Goal: Task Accomplishment & Management: Complete application form

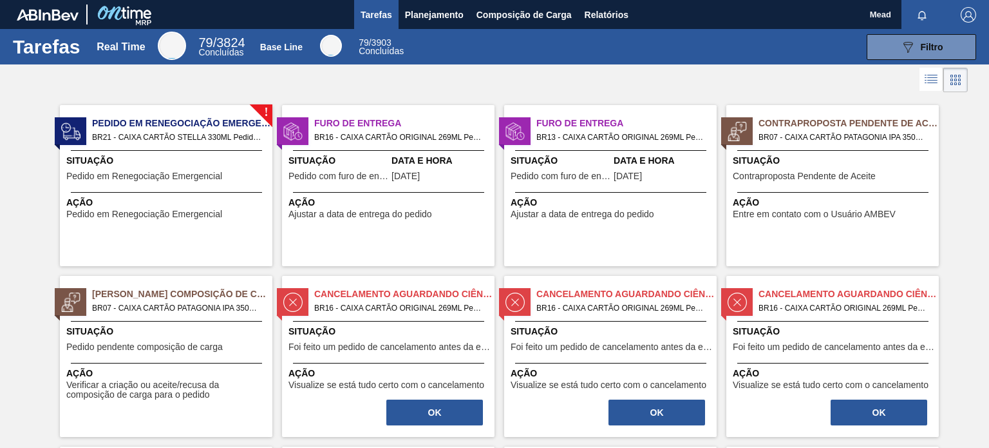
click at [159, 185] on div "! Pedido em Renegociação Emergencial BR21 - CAIXA CARTÃO STELLA 330ML Pedido - …" at bounding box center [166, 185] width 212 height 161
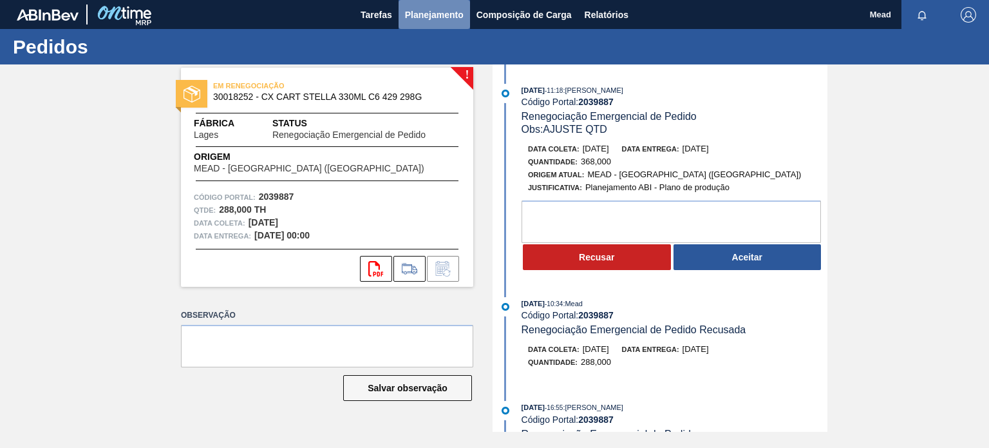
click at [425, 17] on span "Planejamento" at bounding box center [434, 14] width 59 height 15
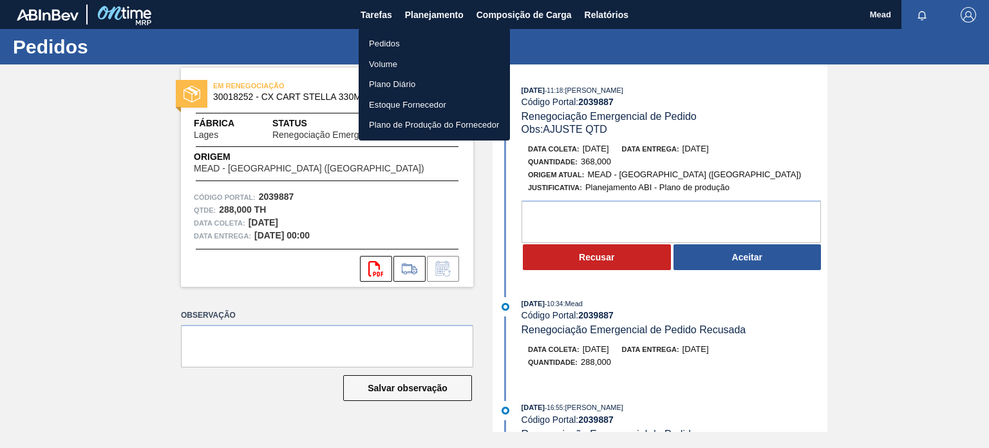
drag, startPoint x: 876, startPoint y: 177, endPoint x: 863, endPoint y: 176, distance: 13.6
click at [877, 177] on div at bounding box center [494, 224] width 989 height 448
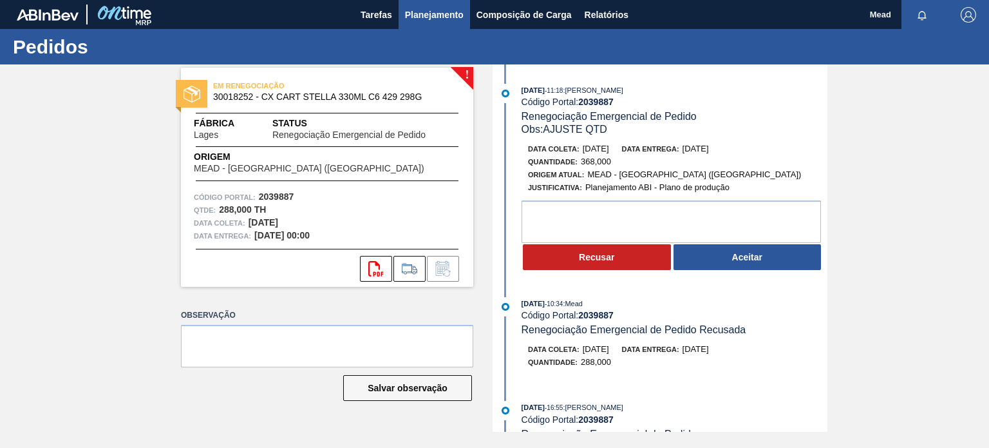
click at [418, 5] on button "Planejamento" at bounding box center [434, 14] width 71 height 29
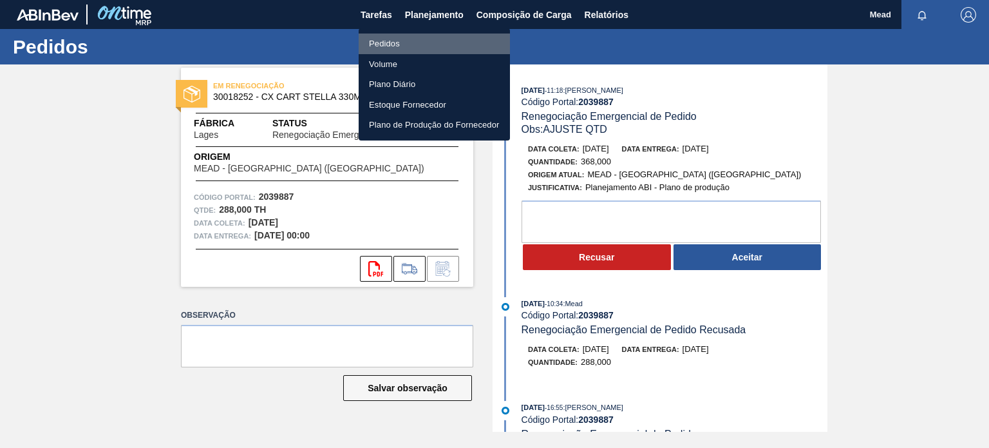
click at [392, 41] on li "Pedidos" at bounding box center [434, 43] width 151 height 21
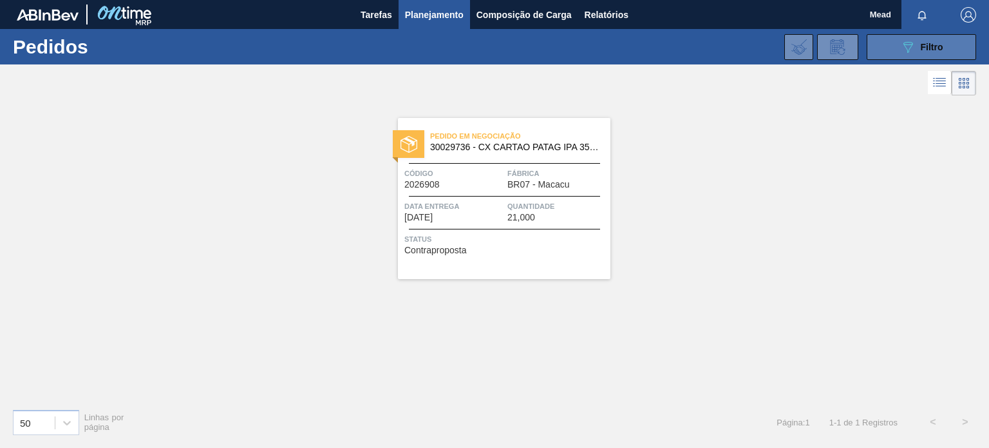
click at [896, 48] on button "089F7B8B-B2A5-4AFE-B5C0-19BA573D28AC Filtro" at bounding box center [921, 47] width 109 height 26
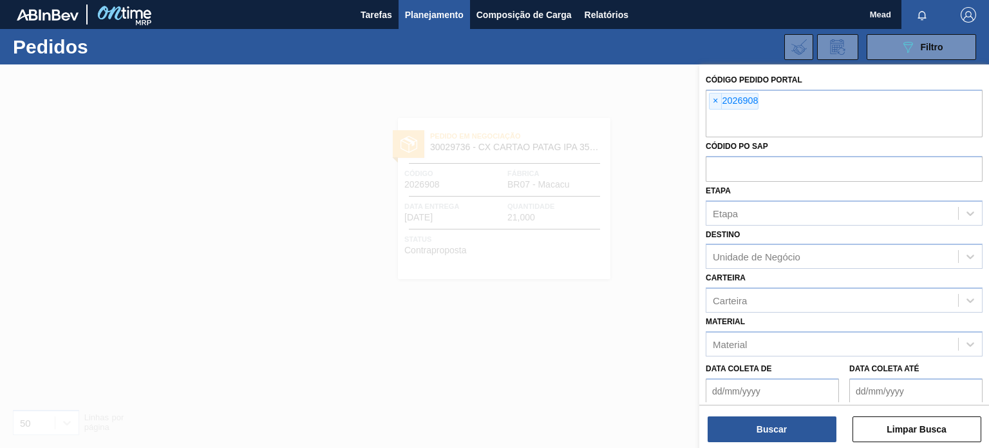
click at [495, 216] on div at bounding box center [494, 288] width 989 height 448
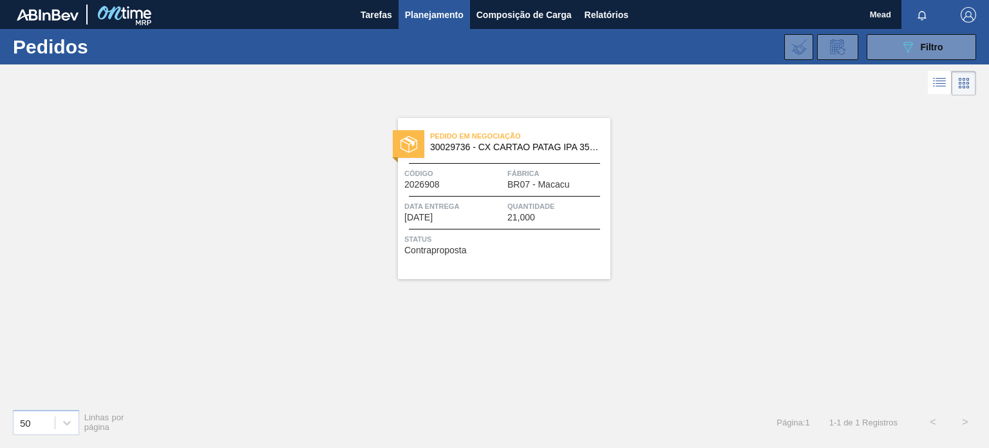
click at [495, 216] on div "Data Entrega 23/09/2025" at bounding box center [454, 211] width 100 height 23
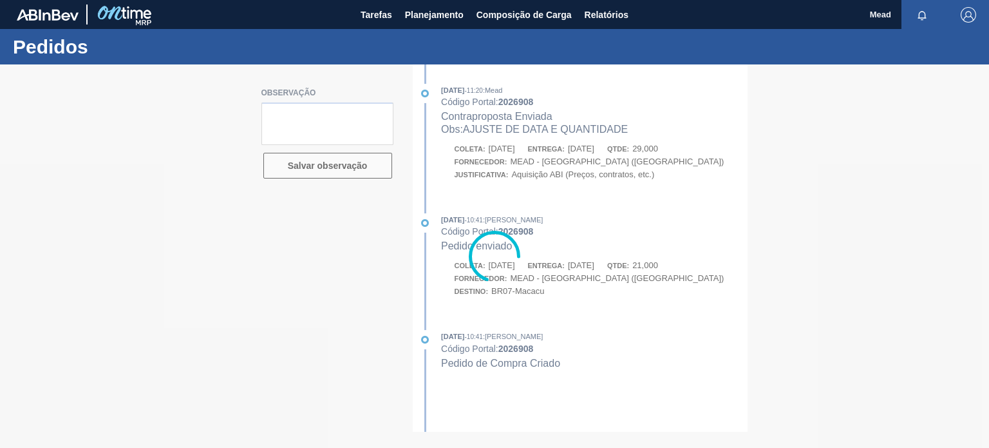
type textarea "data correta de coleta 9/10"
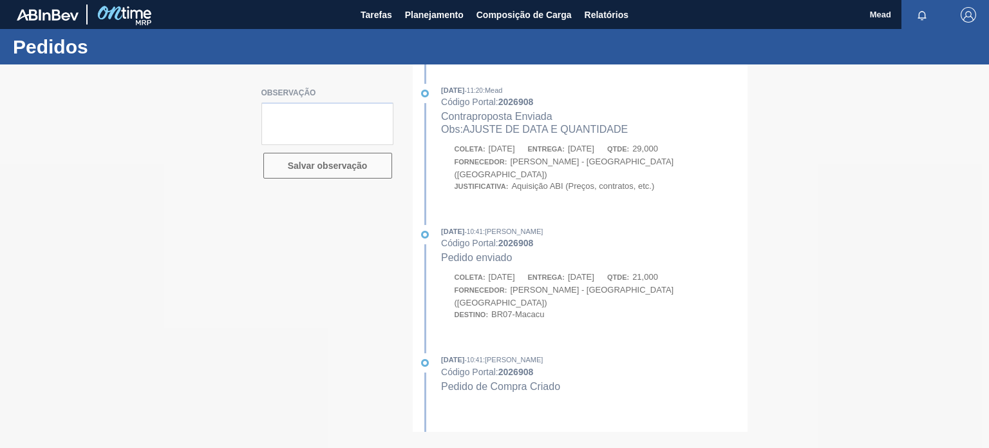
type textarea "data correta de coleta 9/10"
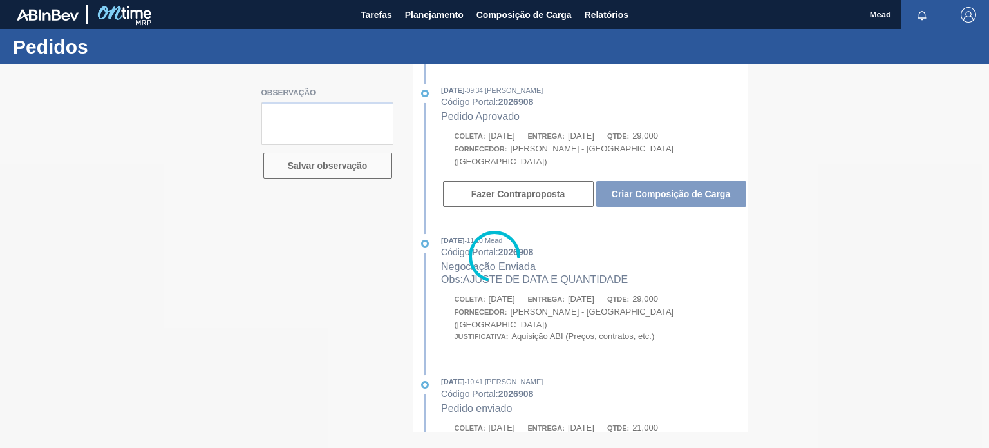
type textarea "data correta de coleta 9/10"
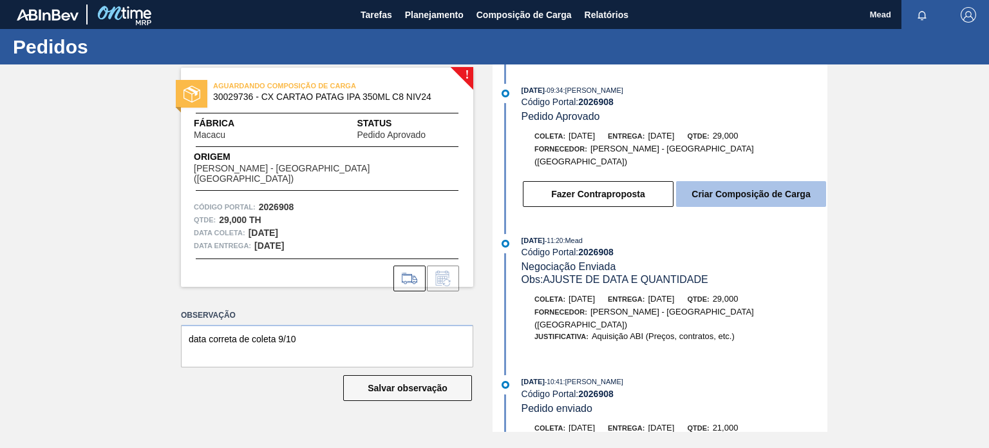
click at [726, 190] on button "Criar Composição de Carga" at bounding box center [751, 194] width 150 height 26
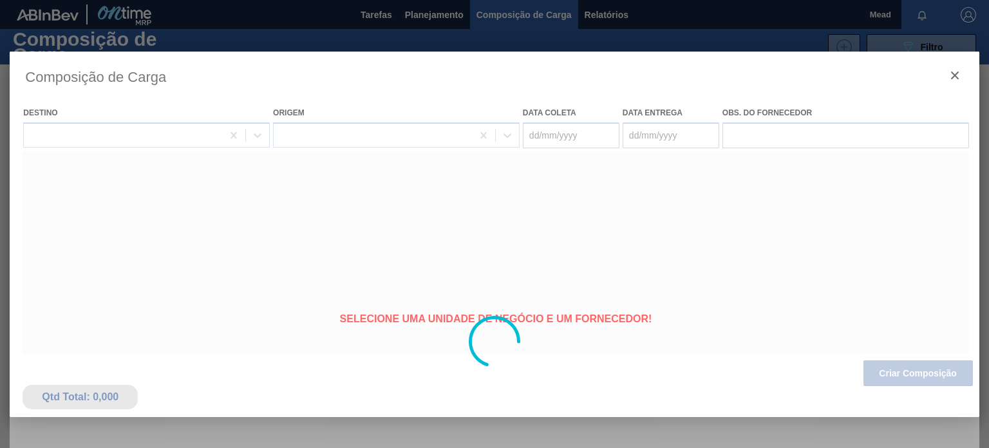
type coleta "[DATE]"
type Entrega "[DATE]"
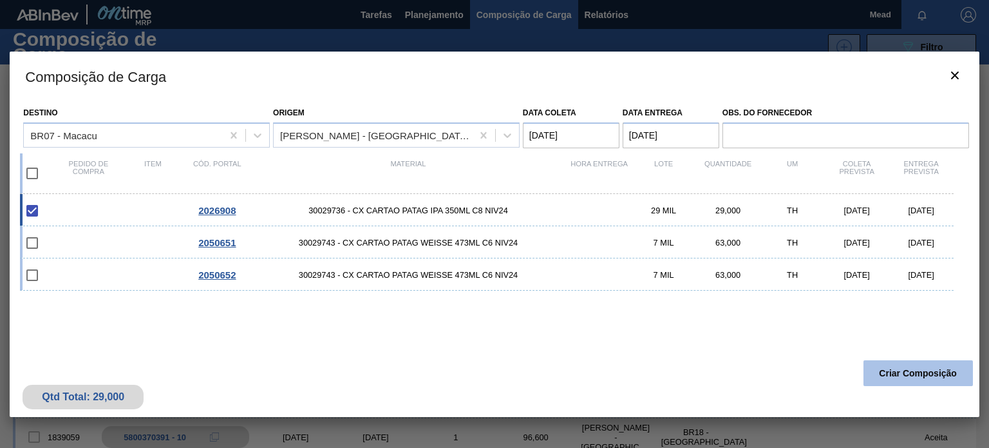
click at [900, 377] on button "Criar Composição" at bounding box center [917, 373] width 109 height 26
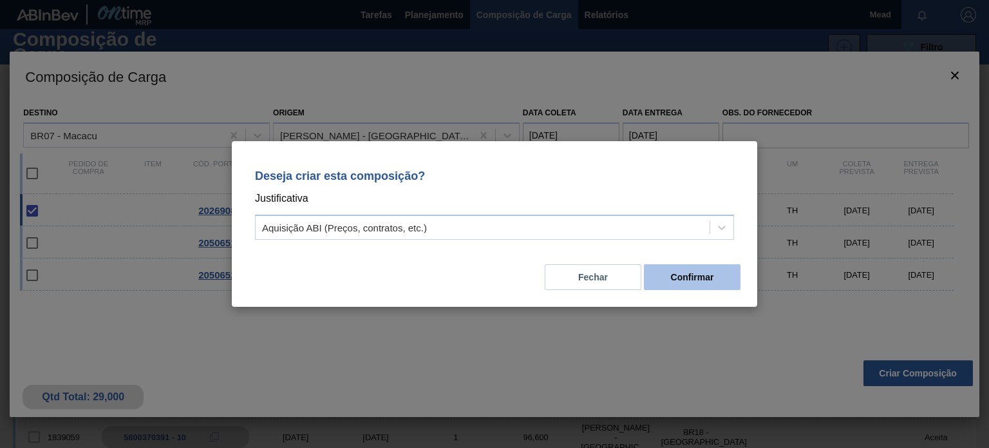
click at [672, 285] on button "Confirmar" at bounding box center [692, 277] width 97 height 26
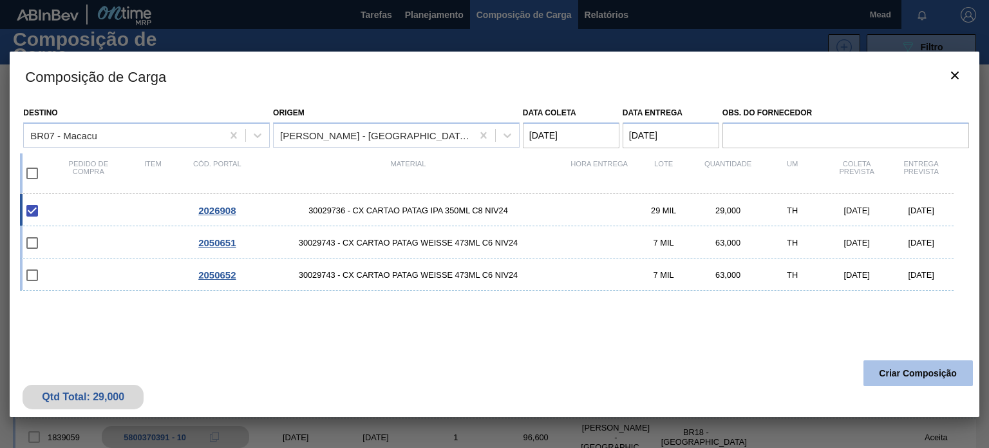
click at [894, 373] on button "Criar Composição" at bounding box center [917, 373] width 109 height 26
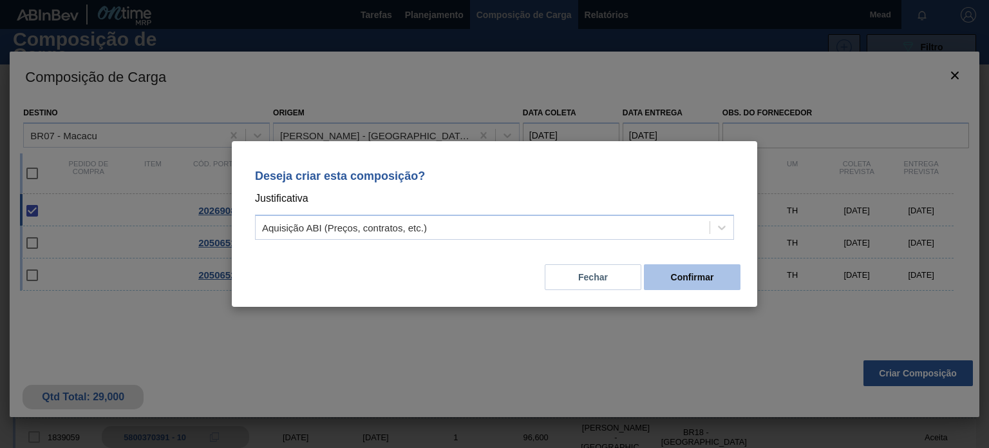
click at [681, 271] on button "Confirmar" at bounding box center [692, 277] width 97 height 26
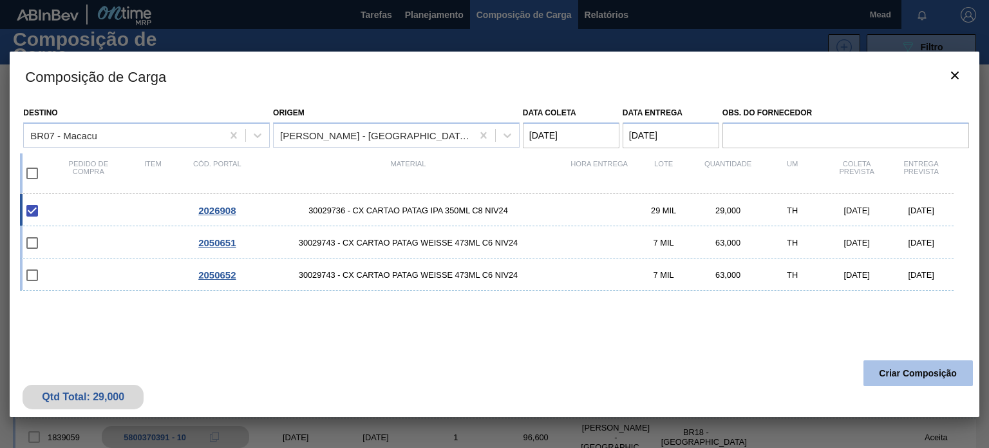
click at [905, 371] on button "Criar Composição" at bounding box center [917, 373] width 109 height 26
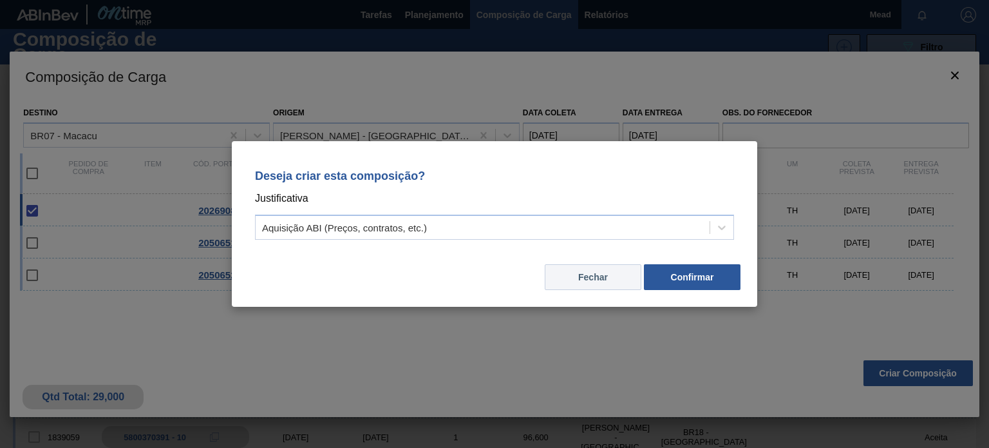
click at [605, 278] on button "Fechar" at bounding box center [593, 277] width 97 height 26
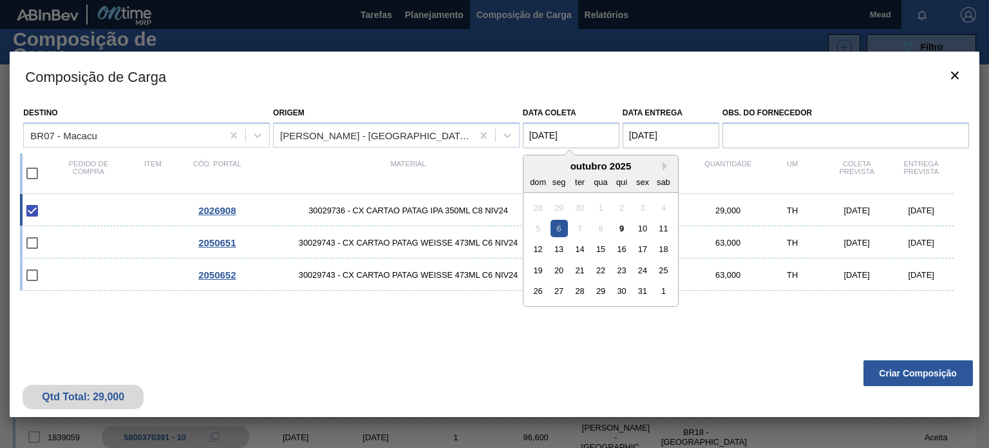
click at [563, 138] on coleta "[DATE]" at bounding box center [571, 135] width 97 height 26
click at [622, 230] on div "9" at bounding box center [621, 228] width 17 height 17
type coleta "[DATE]"
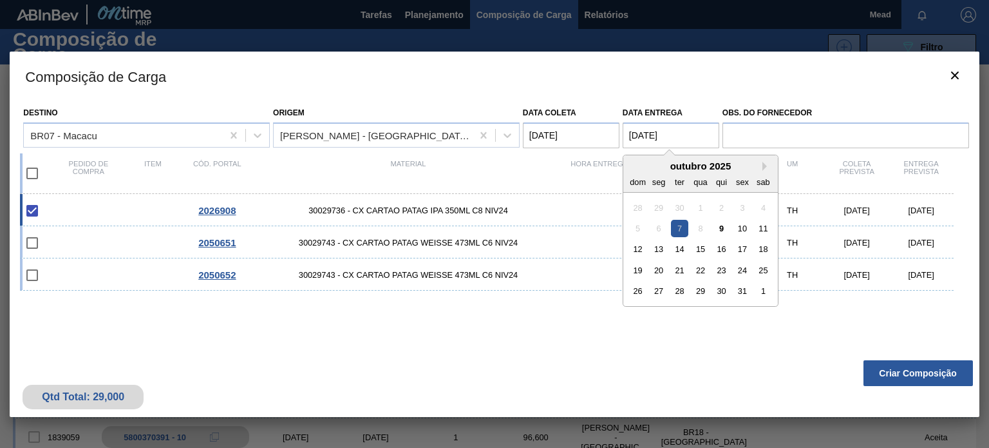
click at [653, 137] on Entrega "[DATE]" at bounding box center [671, 135] width 97 height 26
click at [744, 229] on div "10" at bounding box center [741, 228] width 17 height 17
type Entrega "[DATE]"
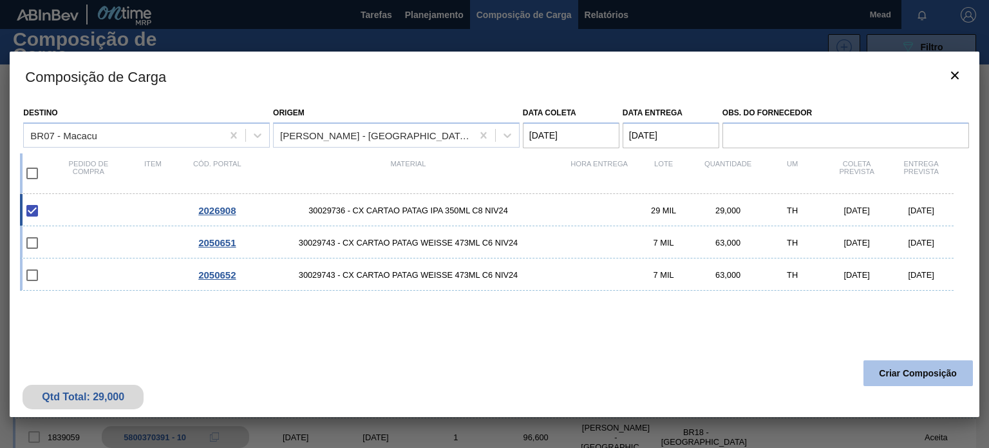
click at [901, 376] on button "Criar Composição" at bounding box center [917, 373] width 109 height 26
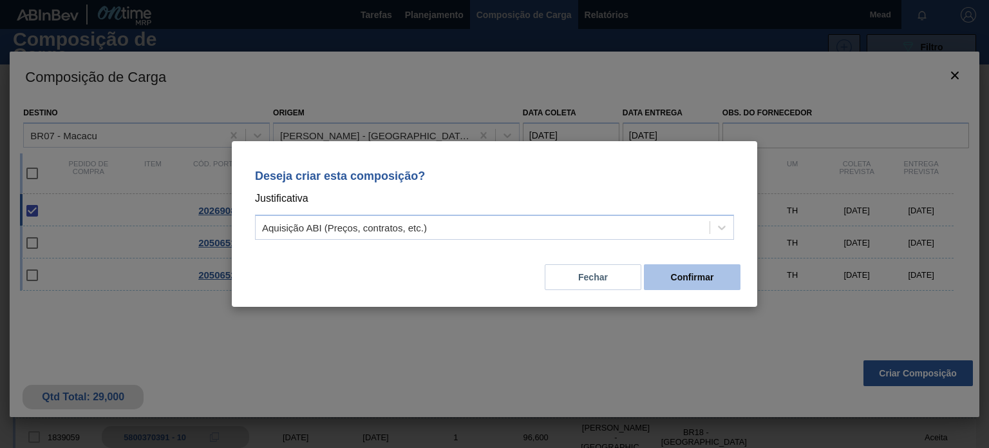
click at [703, 278] on button "Confirmar" at bounding box center [692, 277] width 97 height 26
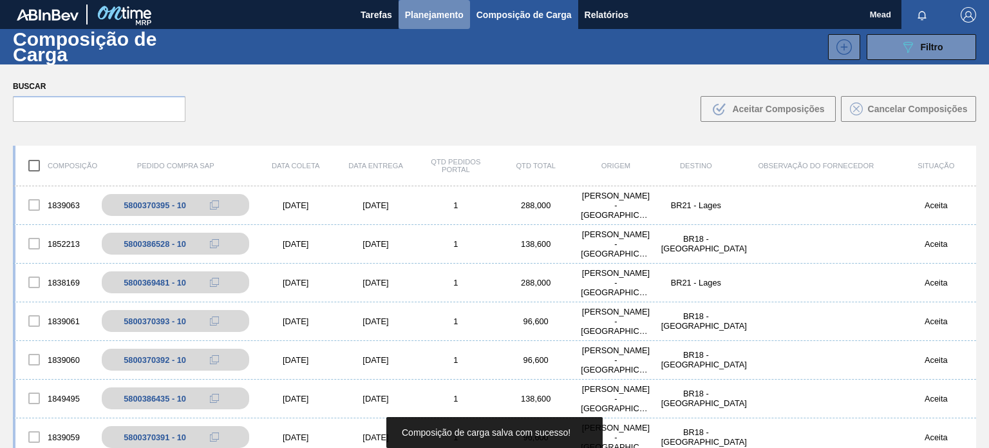
click at [413, 11] on span "Planejamento" at bounding box center [434, 14] width 59 height 15
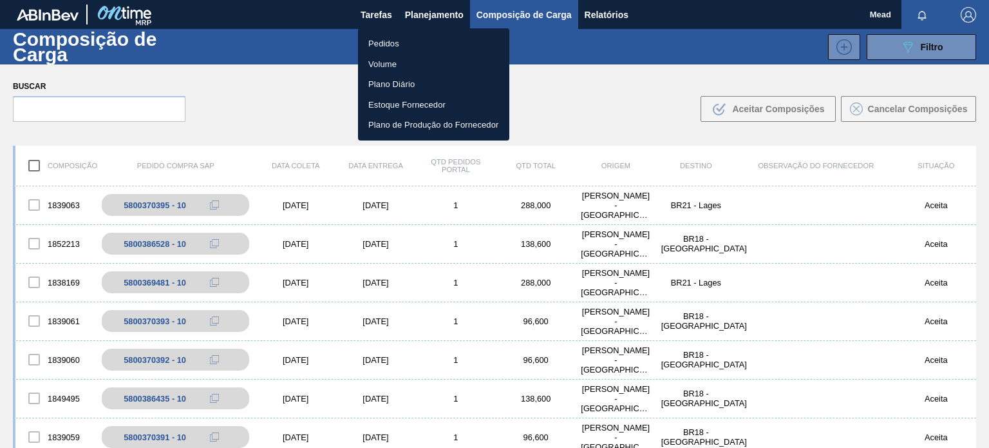
click at [379, 44] on li "Pedidos" at bounding box center [433, 43] width 151 height 21
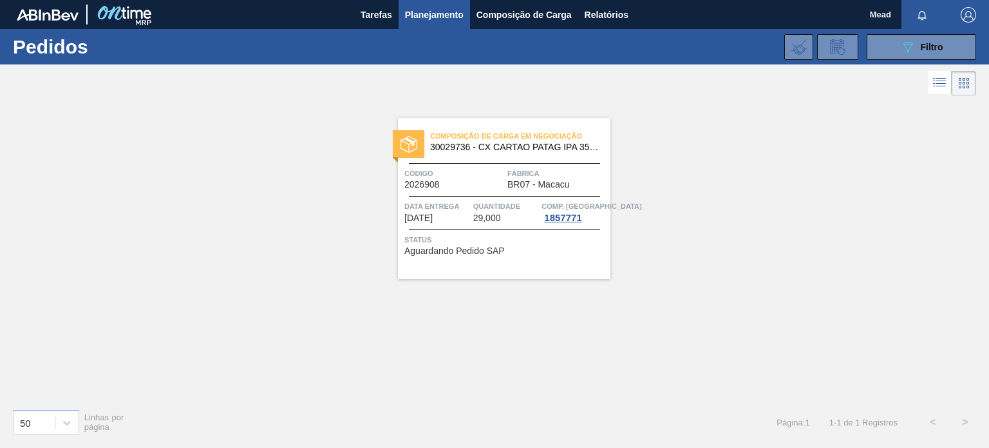
click at [472, 172] on span "Código" at bounding box center [454, 173] width 100 height 13
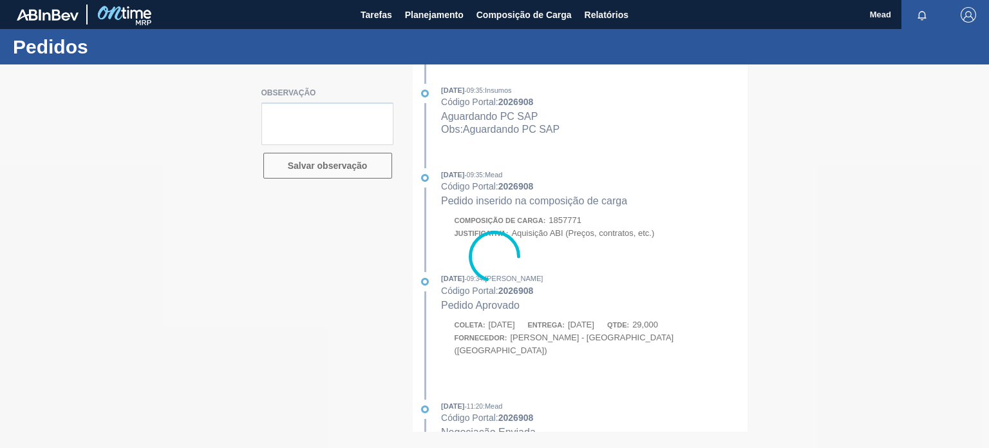
type textarea "data correta de coleta 9/10"
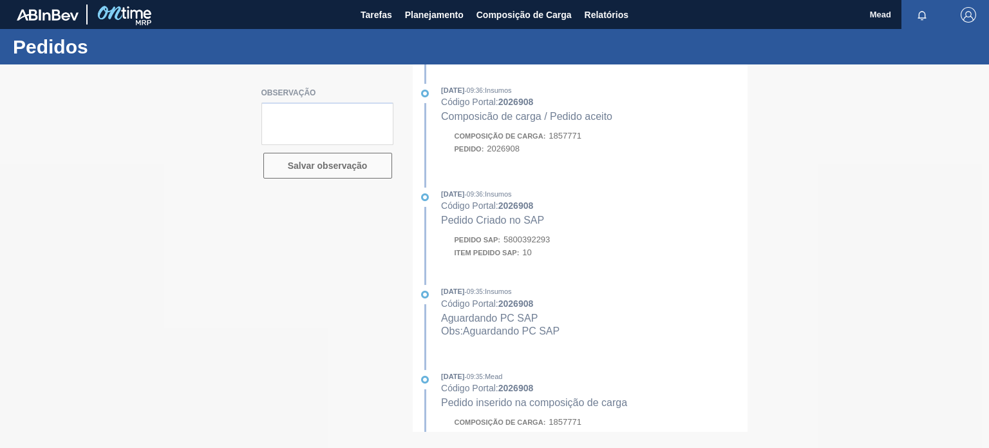
type textarea "data correta de coleta 9/10"
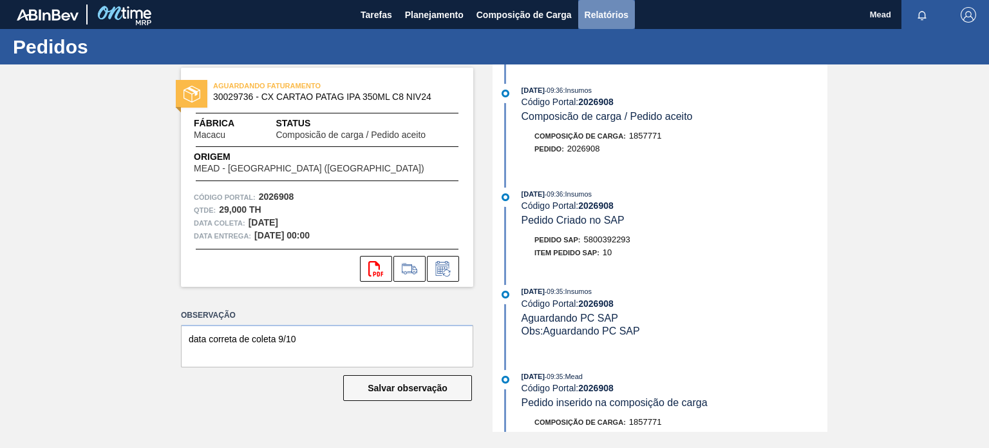
click at [604, 14] on span "Relatórios" at bounding box center [607, 14] width 44 height 15
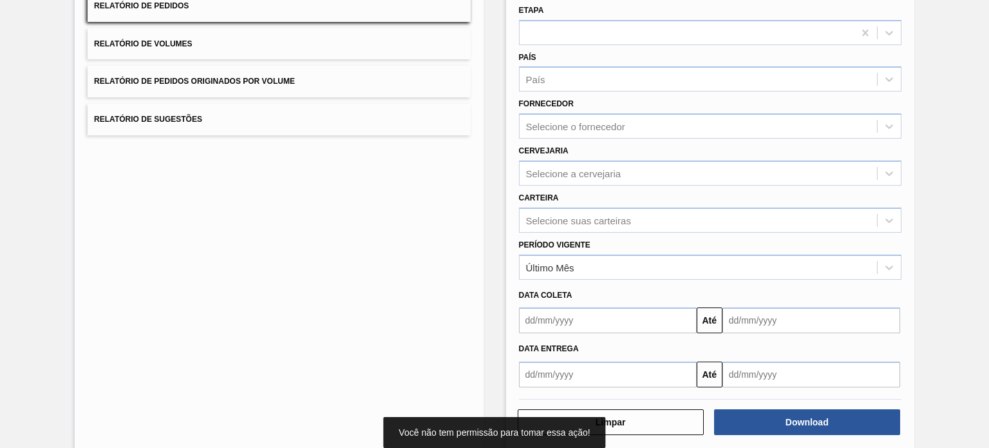
scroll to position [146, 0]
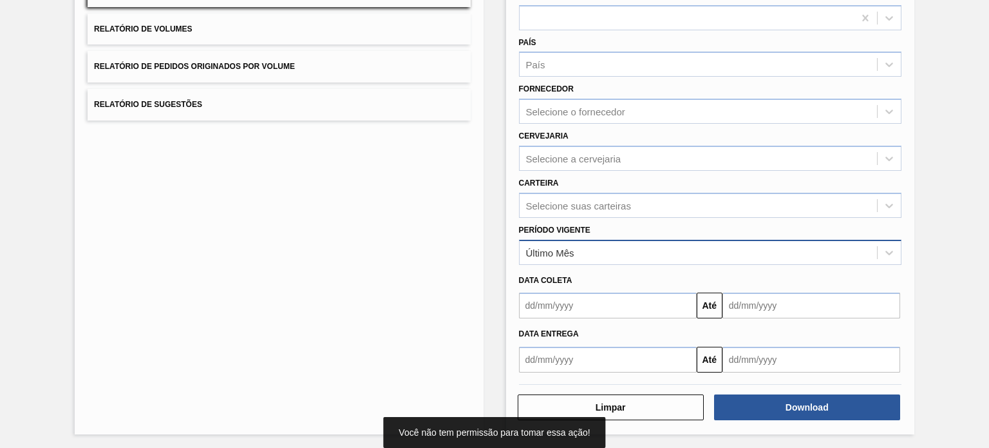
click at [609, 255] on div "Último Mês" at bounding box center [698, 252] width 357 height 19
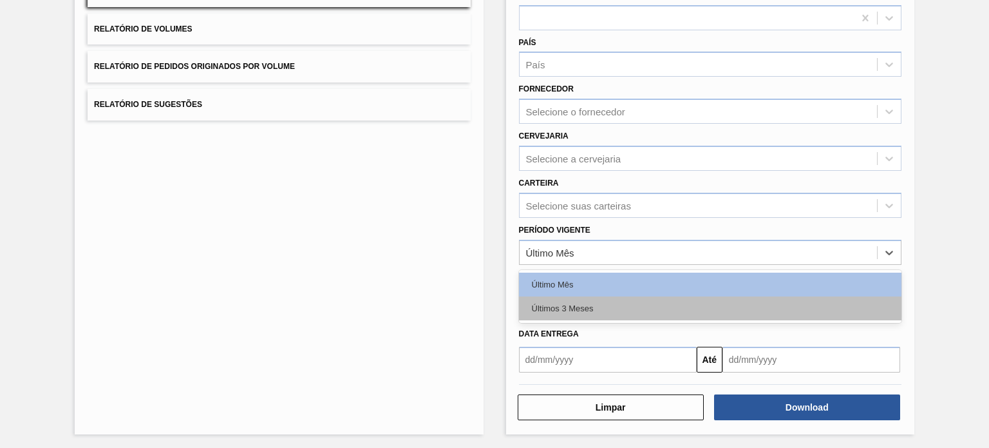
click at [603, 308] on div "Últimos 3 Meses" at bounding box center [710, 308] width 382 height 24
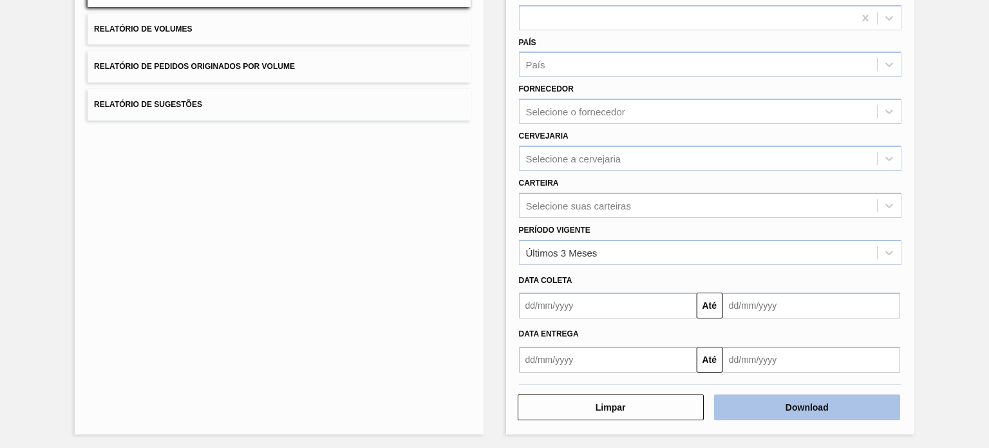
click at [773, 404] on button "Download" at bounding box center [807, 407] width 186 height 26
click at [808, 404] on button "Download" at bounding box center [807, 407] width 186 height 26
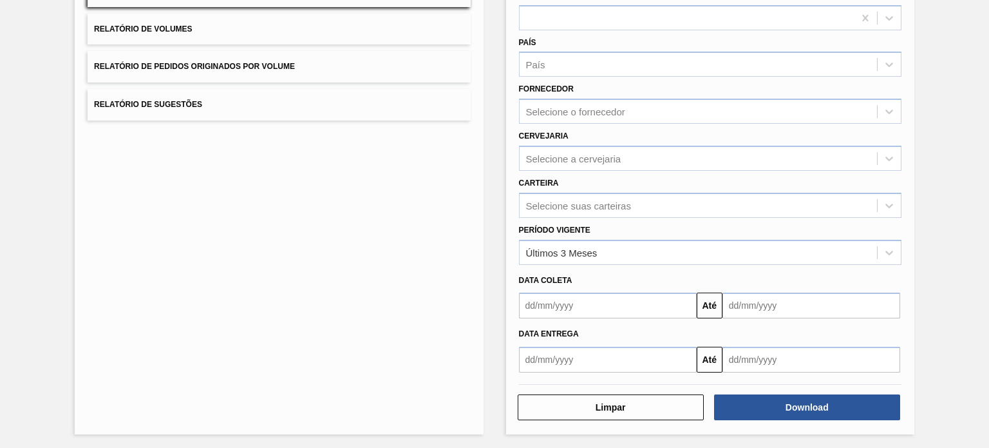
click at [986, 122] on div "Lista de Relatórios Relatório de Pedidos Relatório de Volumes Relatório de Pedi…" at bounding box center [494, 184] width 989 height 532
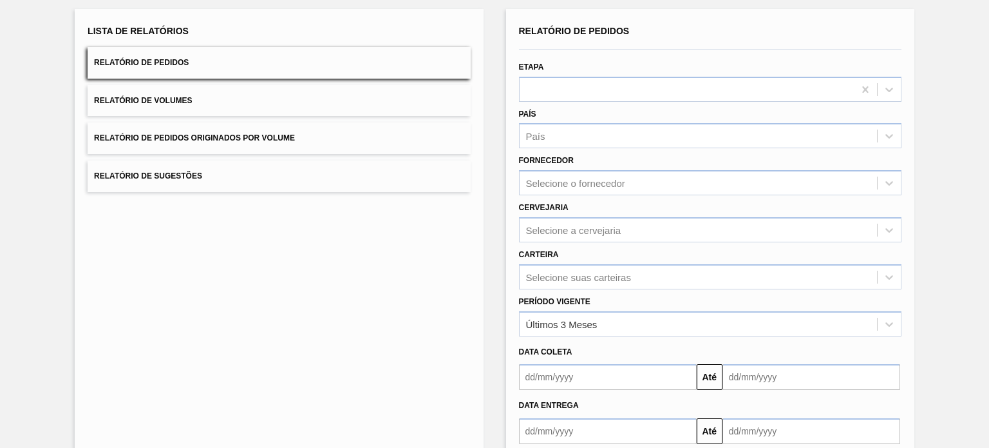
scroll to position [0, 0]
